Goal: Task Accomplishment & Management: Use online tool/utility

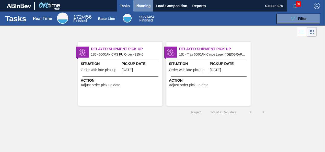
click at [143, 6] on span "Planning" at bounding box center [143, 6] width 15 height 6
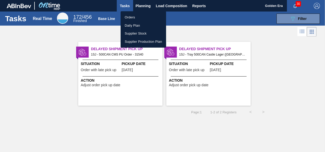
click at [230, 7] on div at bounding box center [162, 76] width 325 height 152
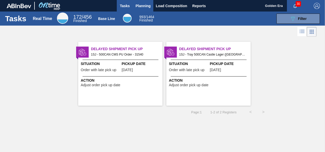
click at [144, 7] on span "Planning" at bounding box center [143, 6] width 15 height 6
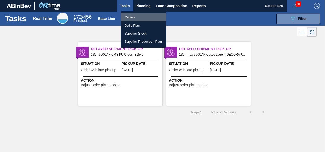
click at [131, 15] on li "Orders" at bounding box center [142, 17] width 45 height 8
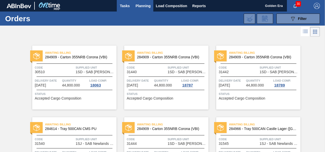
click at [125, 6] on span "Tasks" at bounding box center [124, 6] width 11 height 6
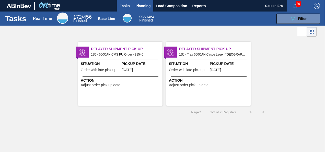
click at [140, 4] on span "Planning" at bounding box center [143, 6] width 15 height 6
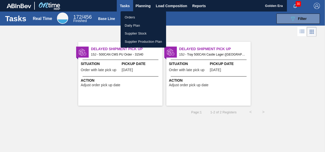
click at [143, 5] on div at bounding box center [162, 76] width 325 height 152
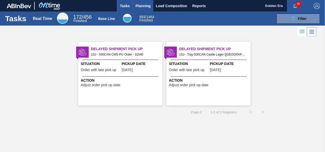
click at [141, 8] on span "Planning" at bounding box center [143, 6] width 15 height 6
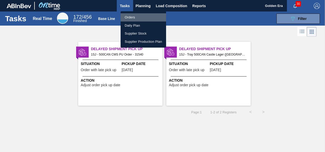
click at [133, 15] on li "Orders" at bounding box center [142, 17] width 45 height 8
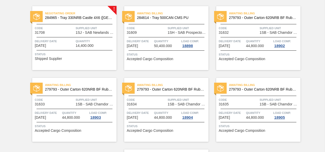
scroll to position [393, 0]
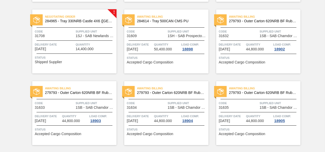
click at [71, 19] on span "Negotiating Order" at bounding box center [80, 16] width 71 height 5
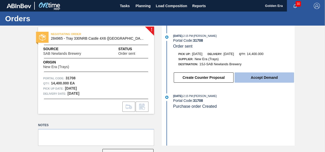
click at [264, 77] on button "Accept Demand" at bounding box center [263, 77] width 59 height 10
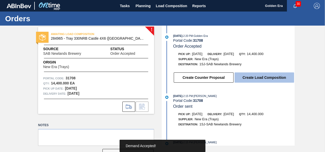
click at [267, 77] on button "Create Load Composition" at bounding box center [263, 77] width 59 height 10
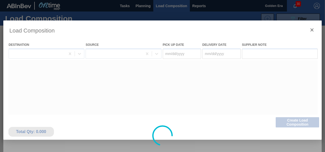
type Date "[DATE]"
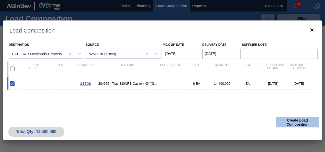
click at [296, 120] on button "Create Load Composition" at bounding box center [296, 122] width 43 height 10
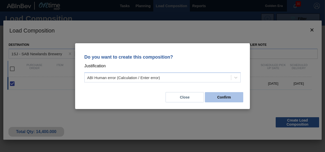
click at [222, 97] on button "Confirm" at bounding box center [224, 97] width 38 height 10
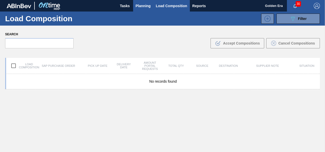
click at [139, 3] on span "Planning" at bounding box center [143, 6] width 15 height 6
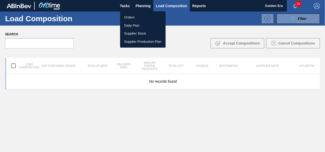
click at [125, 5] on div at bounding box center [162, 76] width 325 height 152
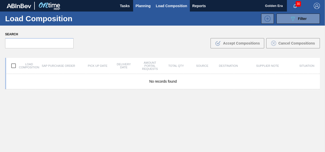
click at [136, 6] on span "Planning" at bounding box center [143, 6] width 15 height 6
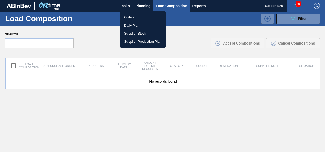
click at [130, 16] on li "Orders" at bounding box center [142, 17] width 45 height 8
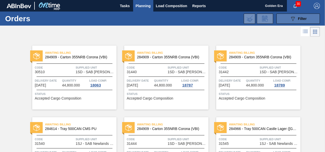
click at [296, 17] on div "089F7B8B-B2A5-4AFE-B5C0-19BA573D28AC Filter" at bounding box center [297, 19] width 17 height 6
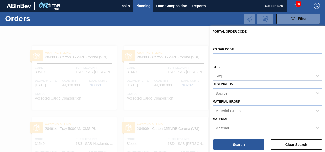
click at [163, 31] on div at bounding box center [162, 102] width 325 height 152
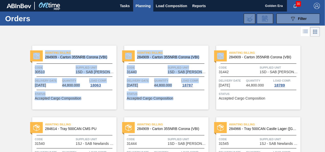
drag, startPoint x: 324, startPoint y: 29, endPoint x: 321, endPoint y: 84, distance: 54.9
click at [321, 84] on main "Tasks Planning Load Composition Reports Golden Era 30 Mark all as read Orders 0…" at bounding box center [162, 76] width 325 height 152
drag, startPoint x: 321, startPoint y: 84, endPoint x: 307, endPoint y: 102, distance: 22.6
drag, startPoint x: 324, startPoint y: 34, endPoint x: 323, endPoint y: 53, distance: 18.4
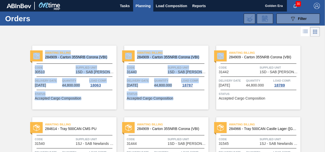
click at [323, 53] on main "Tasks Planning Load Composition Reports Golden Era 30 Mark all as read Orders 0…" at bounding box center [162, 76] width 325 height 152
drag, startPoint x: 323, startPoint y: 53, endPoint x: 315, endPoint y: 73, distance: 21.7
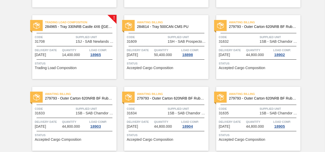
scroll to position [386, 0]
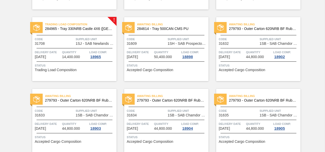
click at [50, 69] on span "Trading Load Composition" at bounding box center [56, 70] width 42 height 4
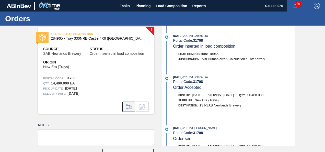
click at [129, 106] on icon at bounding box center [129, 106] width 8 height 6
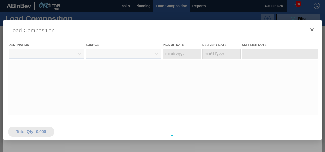
type Date "[DATE]"
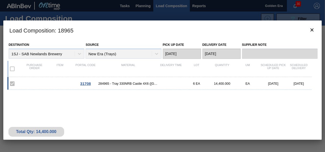
click at [11, 83] on label at bounding box center [12, 83] width 11 height 11
click at [87, 83] on span "31708" at bounding box center [85, 83] width 11 height 4
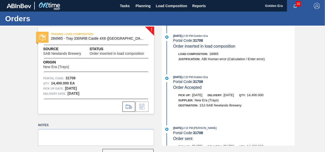
scroll to position [17, 0]
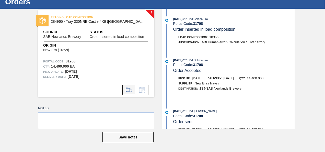
click at [130, 89] on icon at bounding box center [129, 90] width 8 height 6
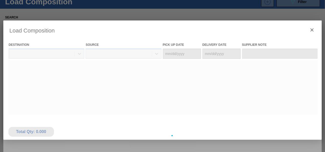
type Date "[DATE]"
